Goal: Information Seeking & Learning: Learn about a topic

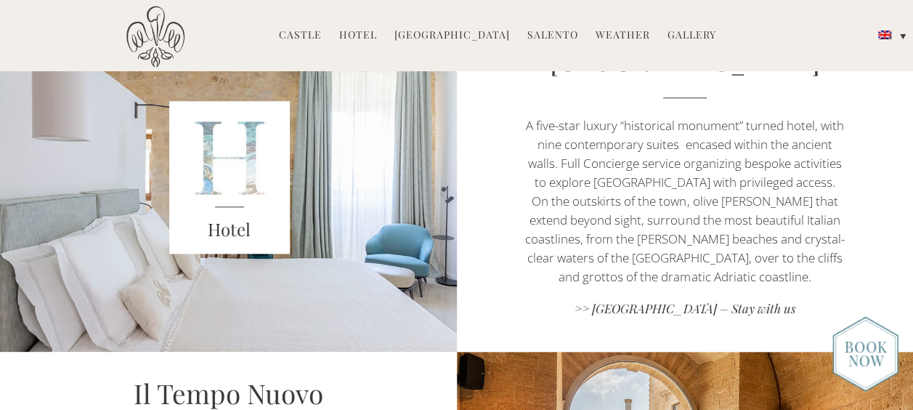
scroll to position [731, 0]
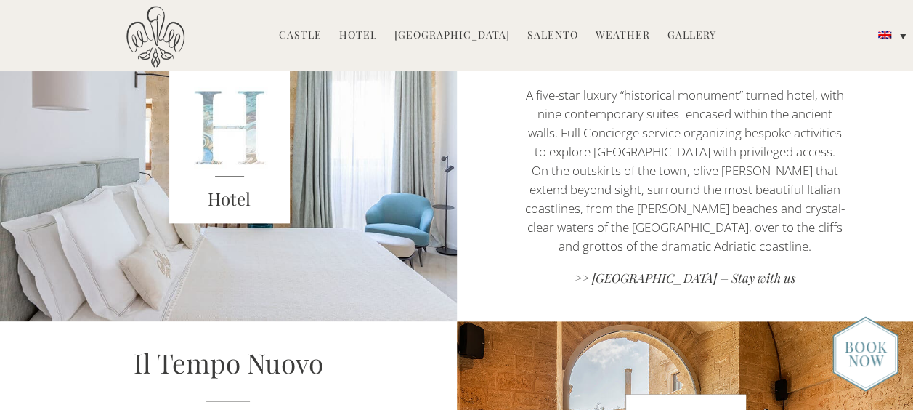
click at [871, 360] on img at bounding box center [865, 354] width 66 height 76
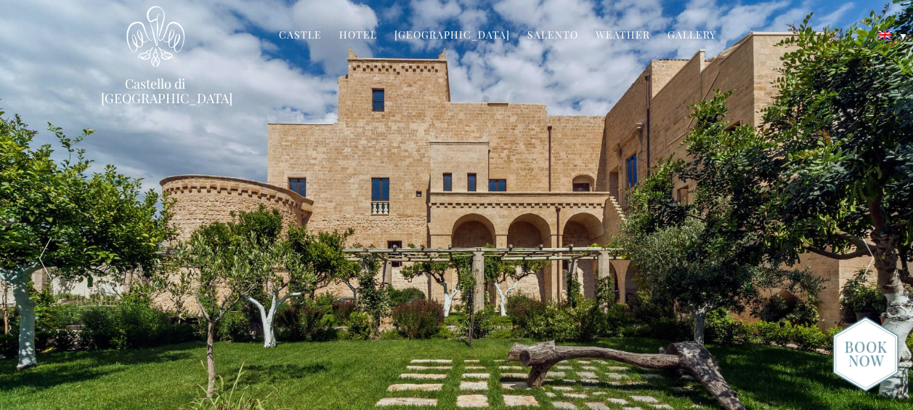
click at [861, 346] on img at bounding box center [865, 354] width 66 height 76
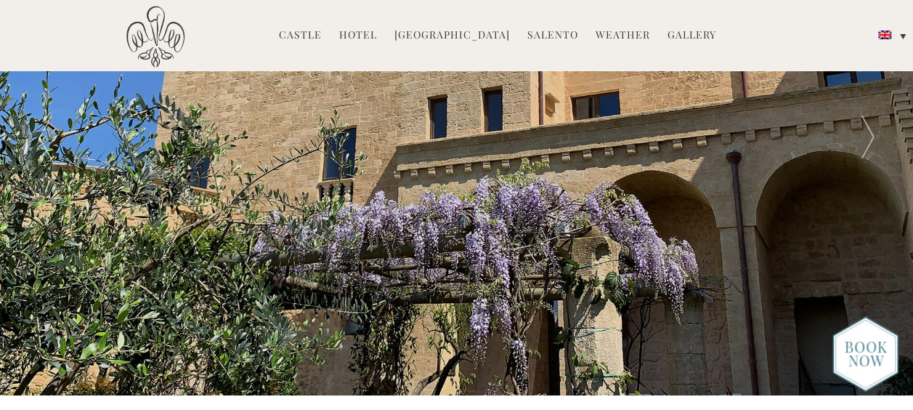
scroll to position [66, 0]
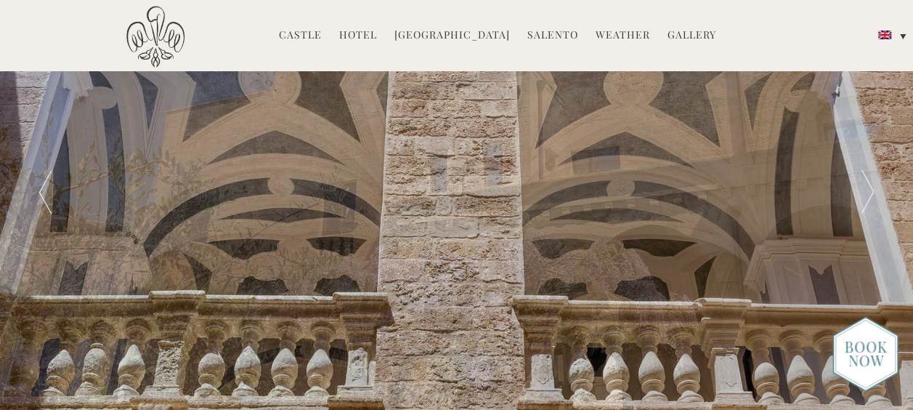
click at [540, 39] on link "Salento" at bounding box center [552, 36] width 51 height 17
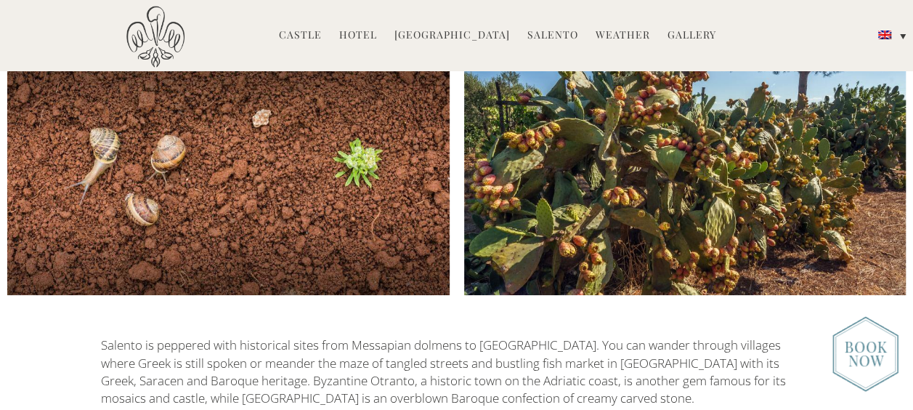
scroll to position [2443, 0]
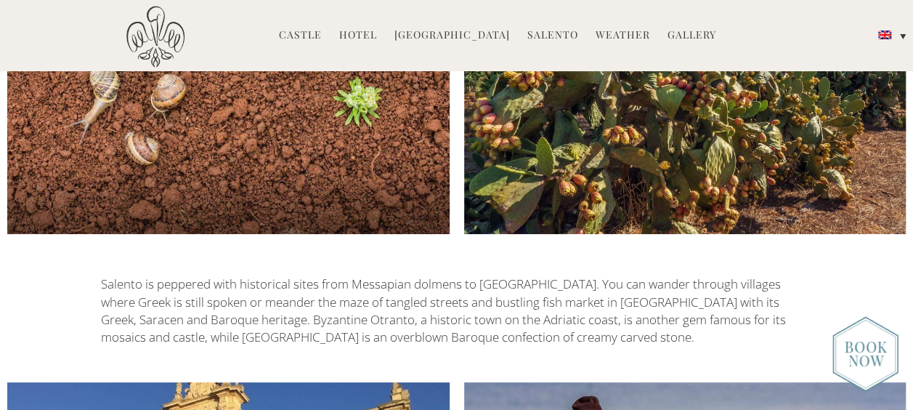
click at [551, 44] on li "Salento Salento Top 10 Must-See The Beaches of Salento Newsletters" at bounding box center [552, 35] width 65 height 31
click at [549, 31] on link "Salento" at bounding box center [552, 36] width 51 height 17
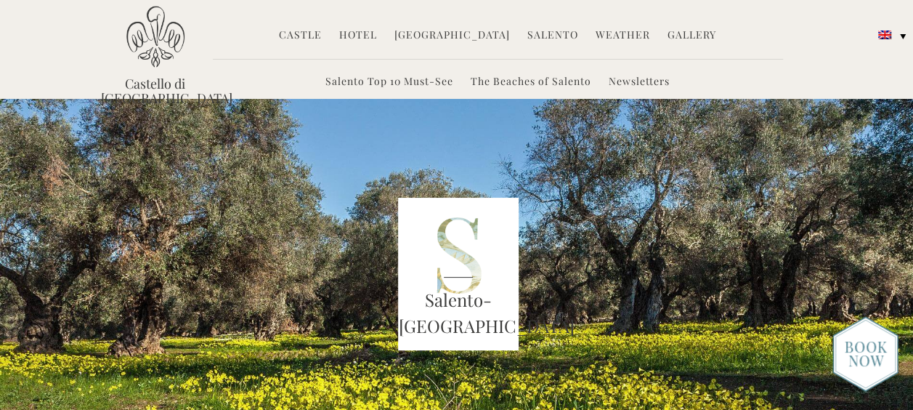
click at [405, 81] on link "Salento Top 10 Must-See" at bounding box center [389, 82] width 128 height 17
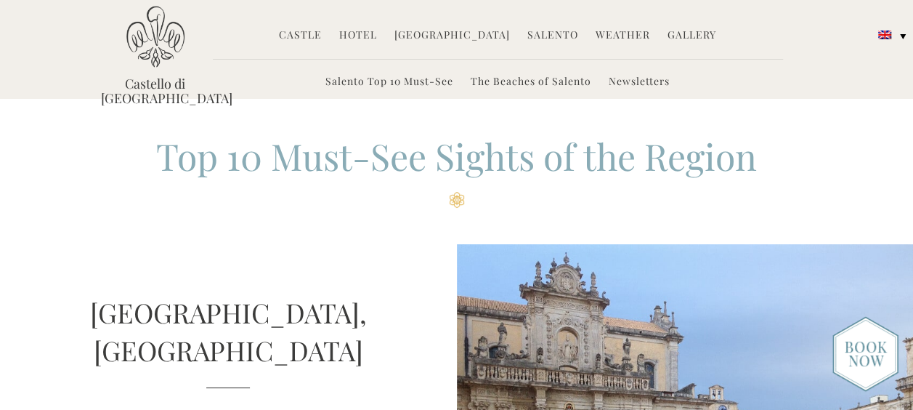
click at [686, 207] on h2 "Top 10 Must-See Sights of the Region" at bounding box center [457, 169] width 712 height 76
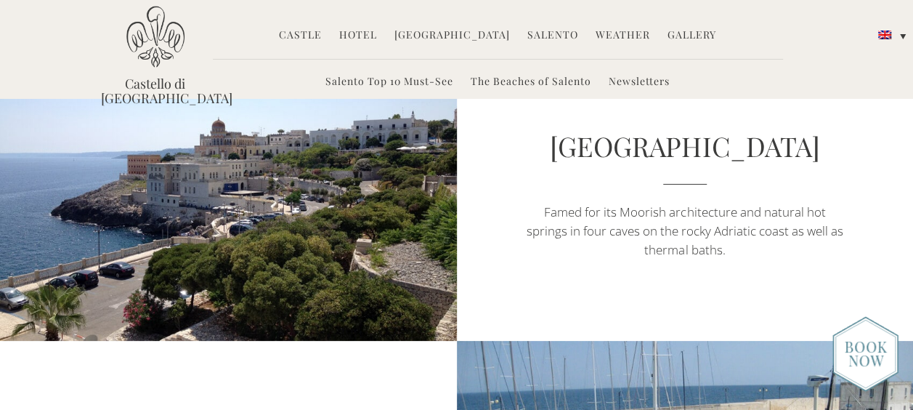
scroll to position [2099, 0]
